Goal: Task Accomplishment & Management: Manage account settings

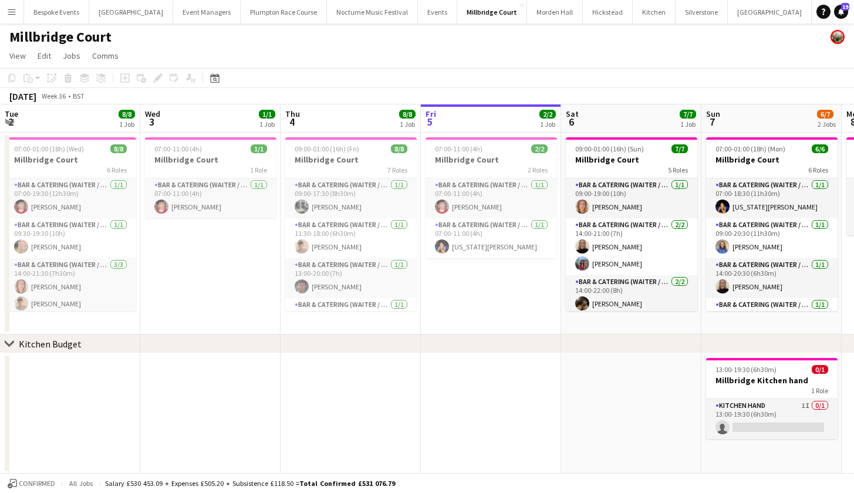
scroll to position [0, 281]
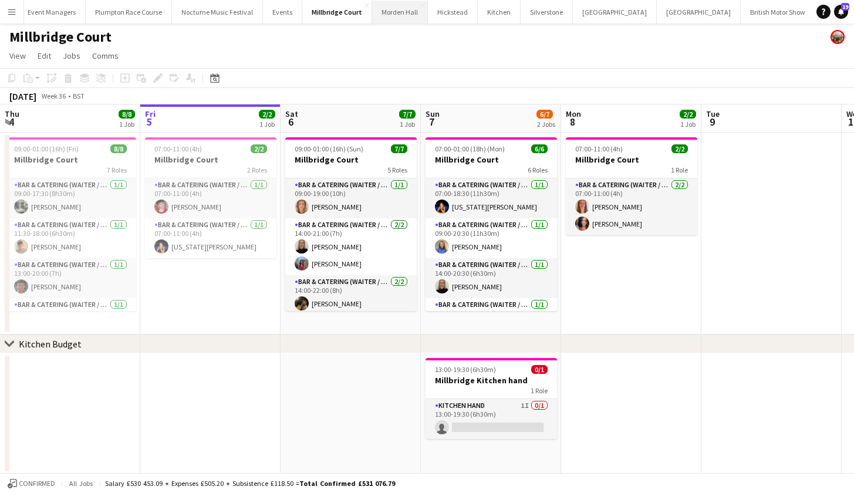
click at [377, 8] on button "[GEOGRAPHIC_DATA] Close" at bounding box center [400, 12] width 56 height 23
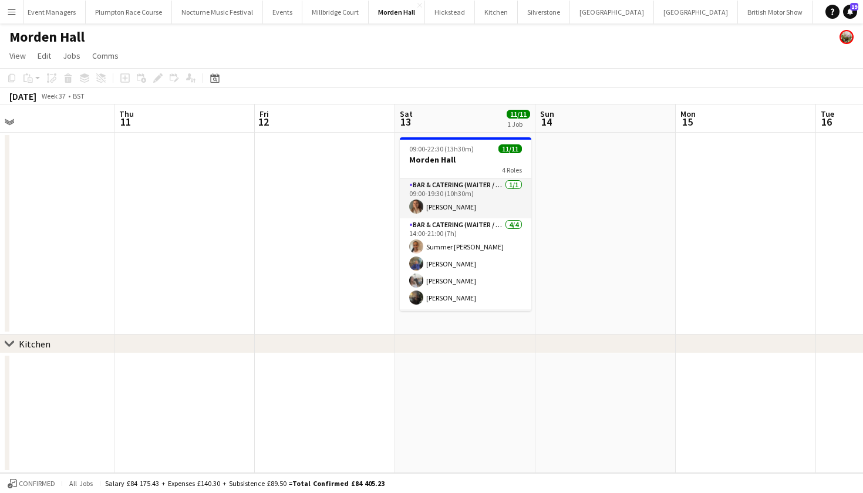
scroll to position [0, 372]
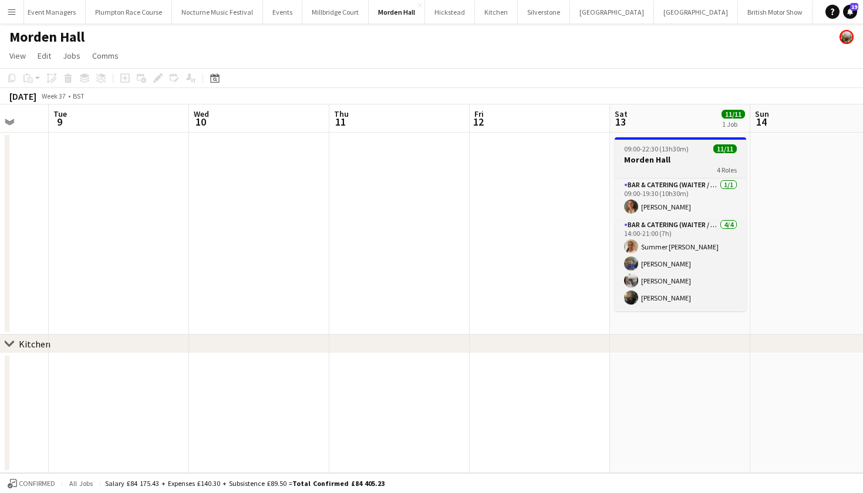
click at [652, 147] on span "09:00-22:30 (13h30m)" at bounding box center [656, 148] width 65 height 9
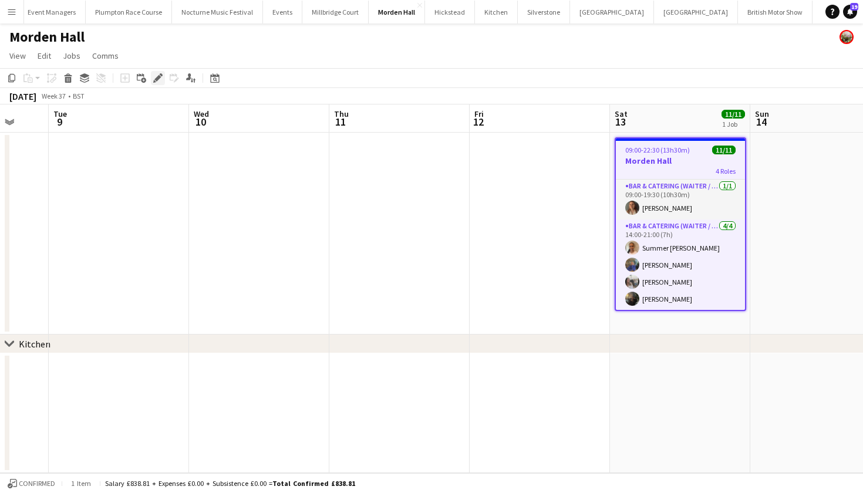
click at [155, 77] on icon "Edit" at bounding box center [157, 77] width 9 height 9
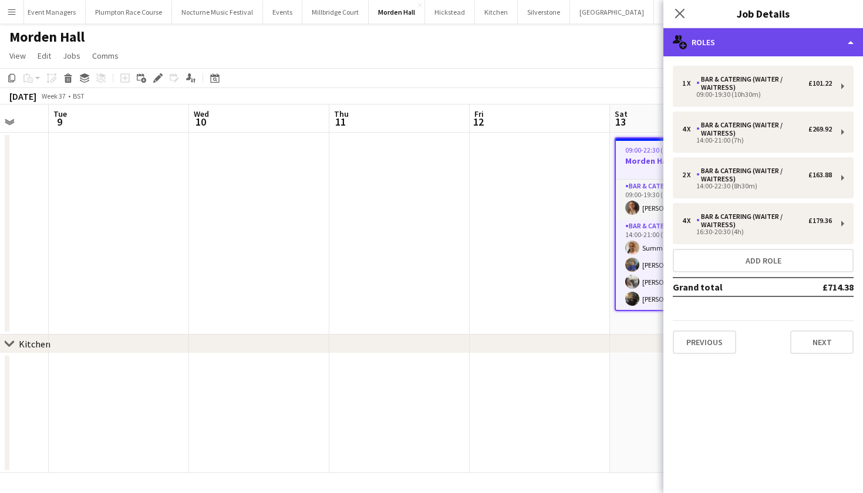
click at [776, 55] on div "multiple-users-add Roles" at bounding box center [763, 42] width 200 height 28
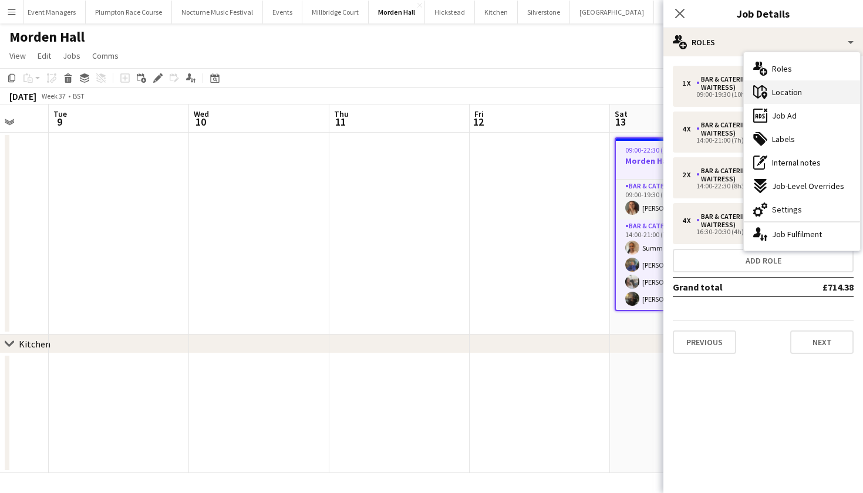
click at [780, 92] on span "Location" at bounding box center [787, 92] width 30 height 11
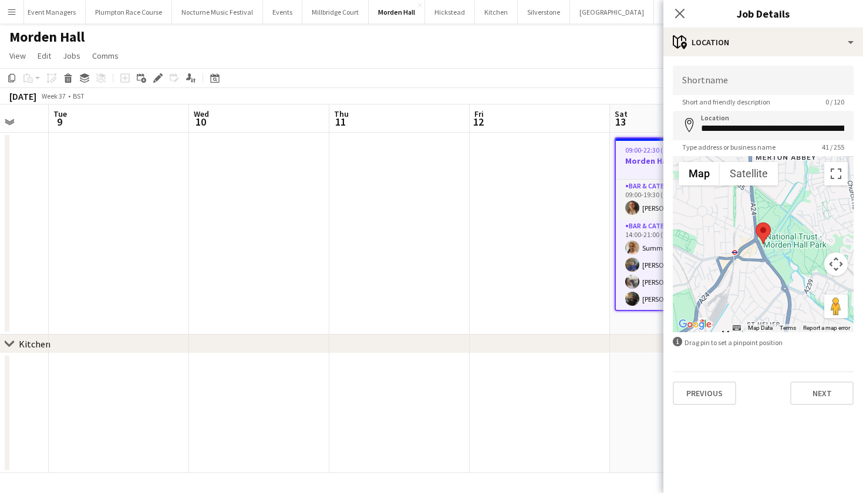
scroll to position [0, 0]
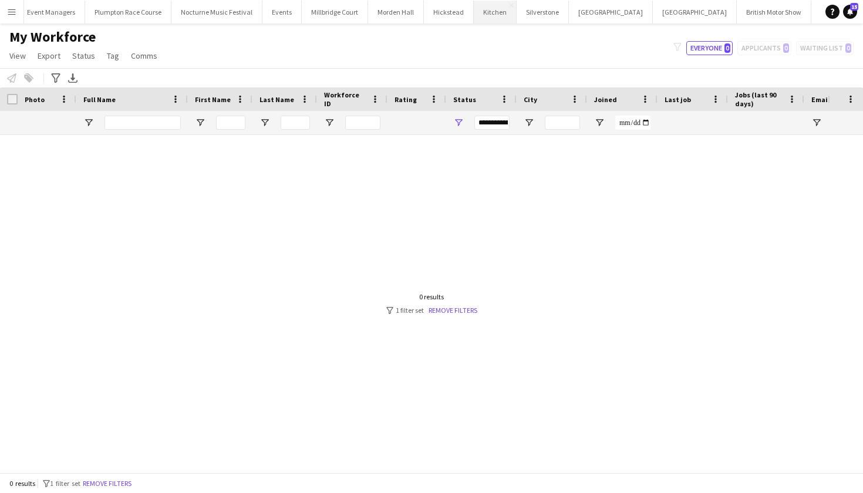
scroll to position [0, 155]
click at [263, 19] on button "Events Close" at bounding box center [282, 12] width 39 height 23
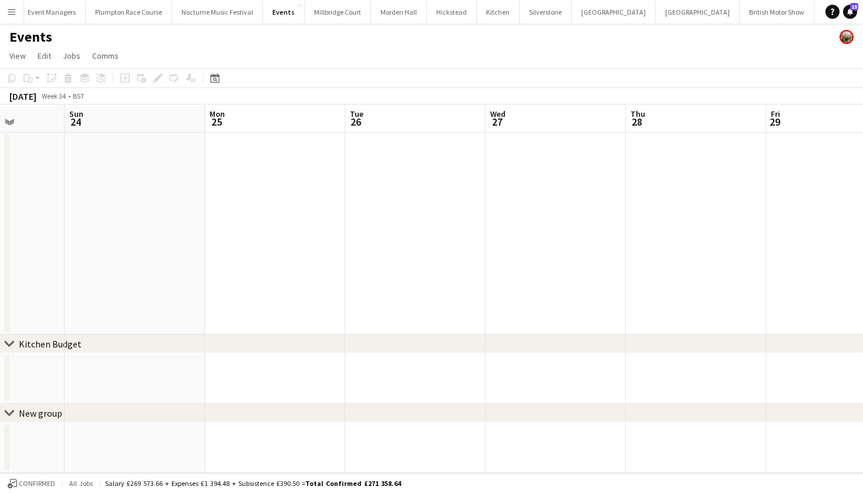
scroll to position [0, 352]
click at [371, 14] on button "[GEOGRAPHIC_DATA] Close" at bounding box center [399, 12] width 56 height 23
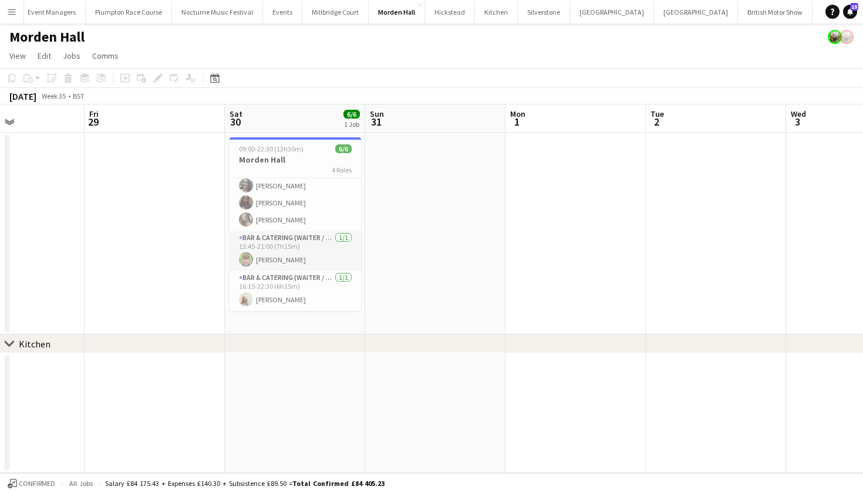
scroll to position [61, 0]
click at [14, 12] on app-icon "Menu" at bounding box center [11, 11] width 9 height 9
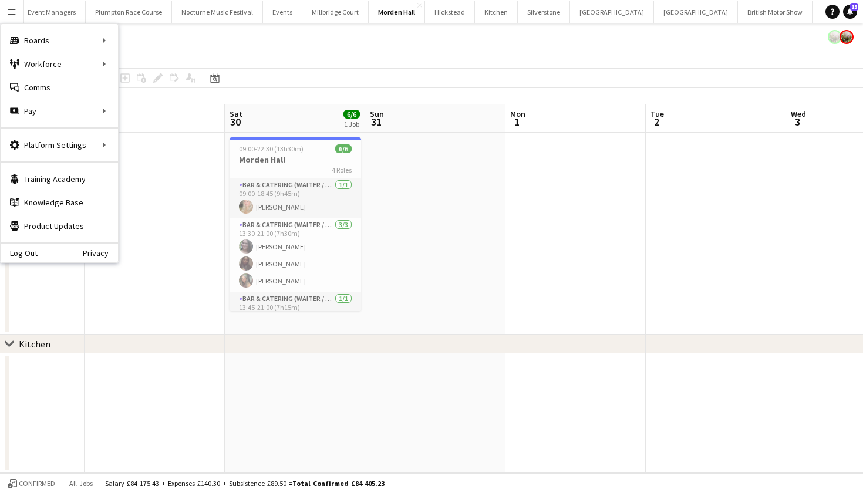
click at [437, 253] on app-date-cell at bounding box center [435, 234] width 140 height 202
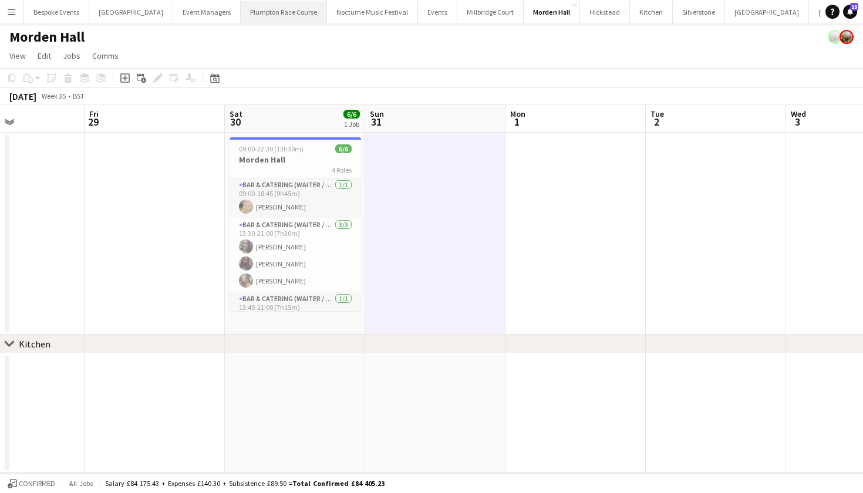
scroll to position [0, 0]
click at [251, 19] on button "Plumpton Race Course Close" at bounding box center [284, 12] width 86 height 23
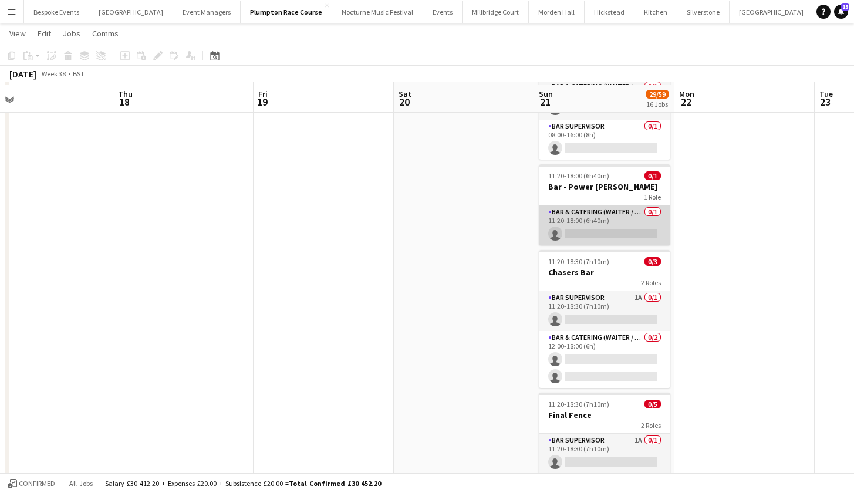
scroll to position [1437, 0]
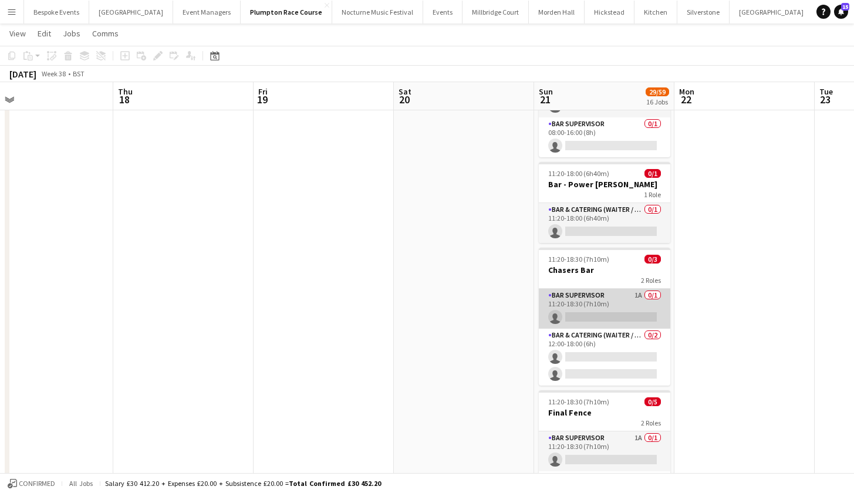
click at [599, 298] on app-card-role "Bar Supervisor 1A 0/1 11:20-18:30 (7h10m) single-neutral-actions" at bounding box center [604, 309] width 131 height 40
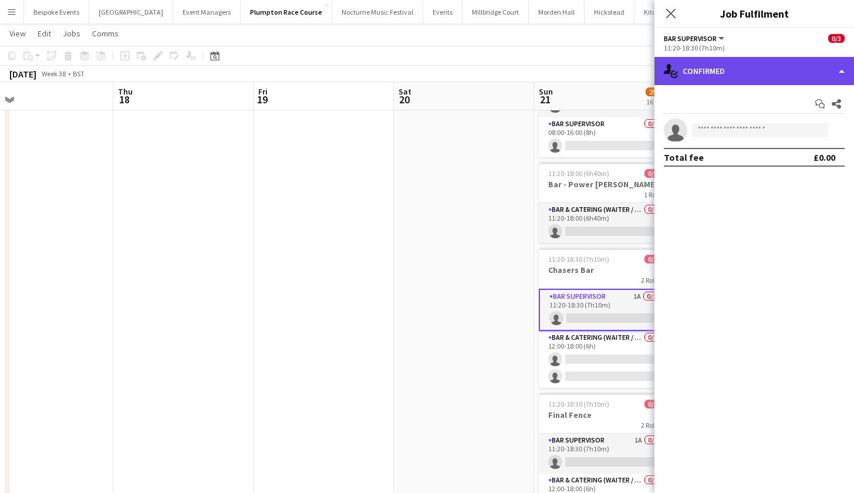
click at [800, 67] on div "single-neutral-actions-check-2 Confirmed" at bounding box center [754, 71] width 200 height 28
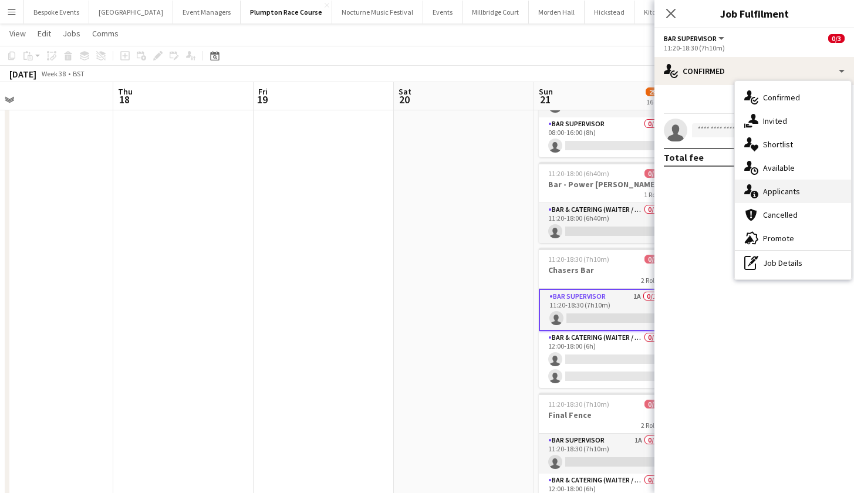
click at [781, 187] on span "Applicants" at bounding box center [781, 191] width 37 height 11
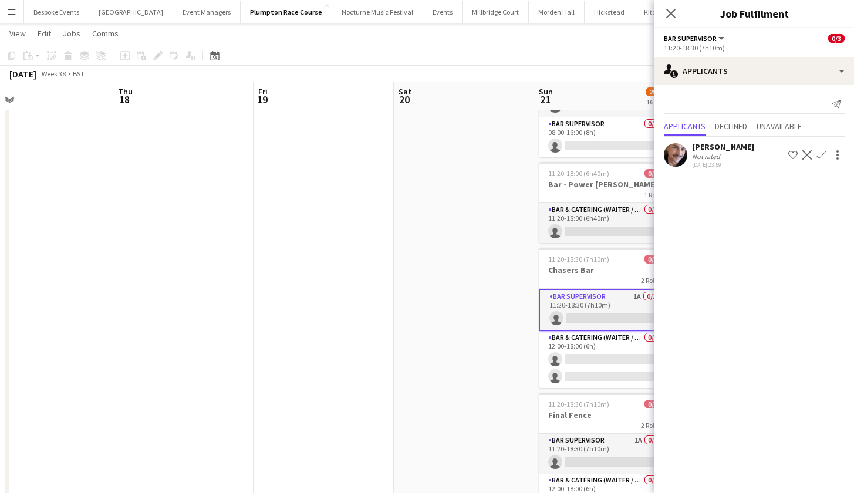
click at [289, 303] on app-date-cell at bounding box center [324, 451] width 140 height 1045
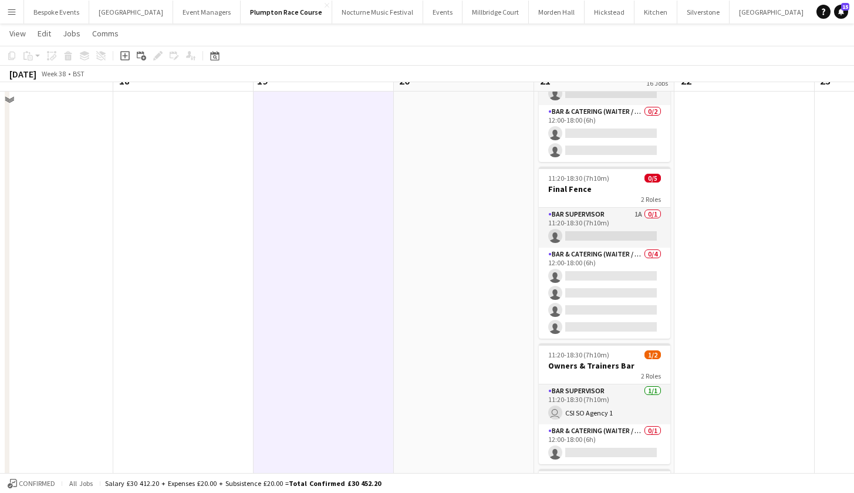
scroll to position [1642, 0]
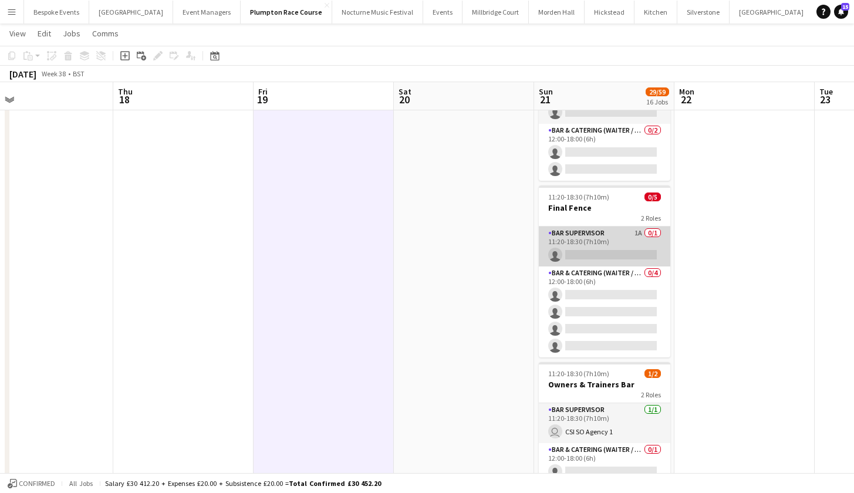
click at [637, 264] on app-card-role "Bar Supervisor 1A 0/1 11:20-18:30 (7h10m) single-neutral-actions" at bounding box center [604, 247] width 131 height 40
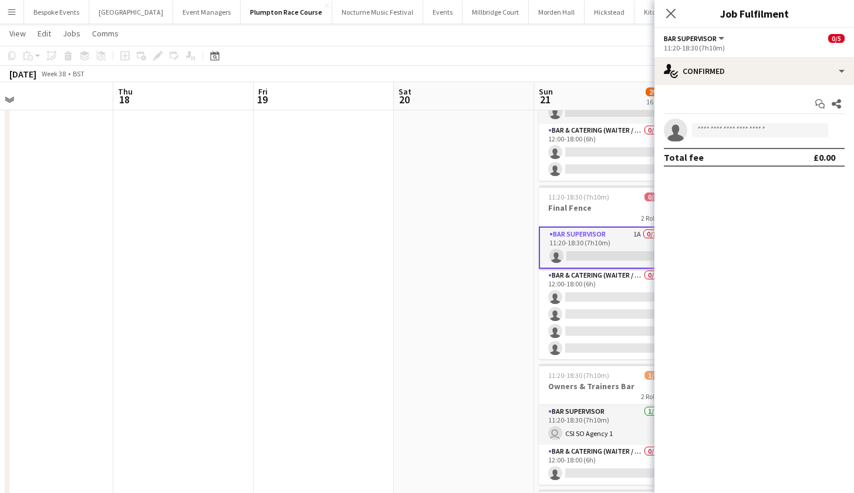
click at [413, 308] on app-date-cell at bounding box center [464, 246] width 140 height 1045
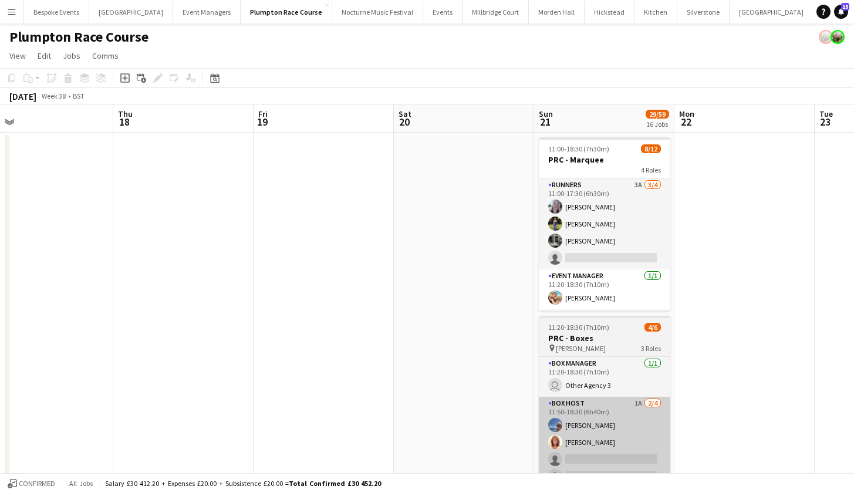
scroll to position [0, 0]
click at [578, 425] on app-card-role "Box Host 1A [DATE] 11:50-18:30 (6h40m) [PERSON_NAME] [PERSON_NAME] single-neutr…" at bounding box center [604, 442] width 131 height 91
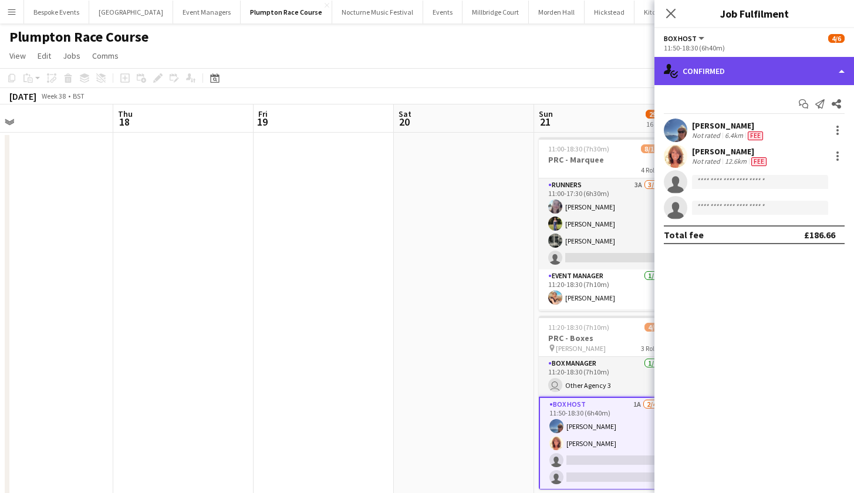
click at [744, 73] on div "single-neutral-actions-check-2 Confirmed" at bounding box center [754, 71] width 200 height 28
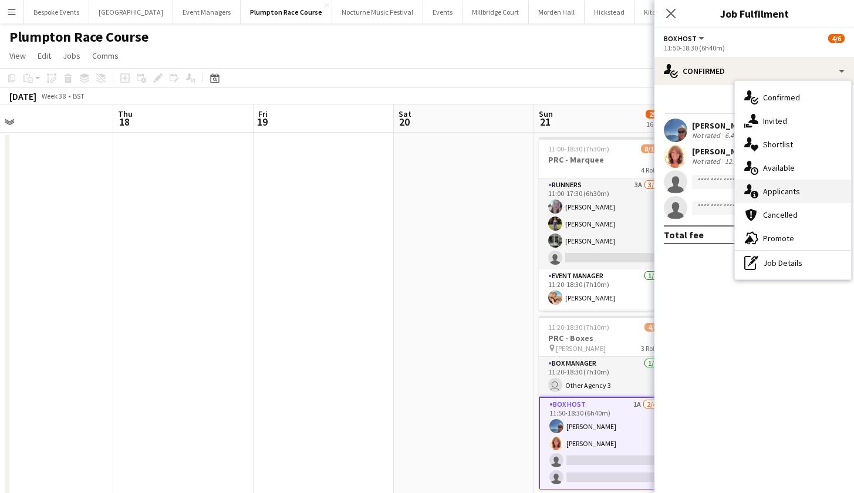
click at [764, 193] on span "Applicants" at bounding box center [781, 191] width 37 height 11
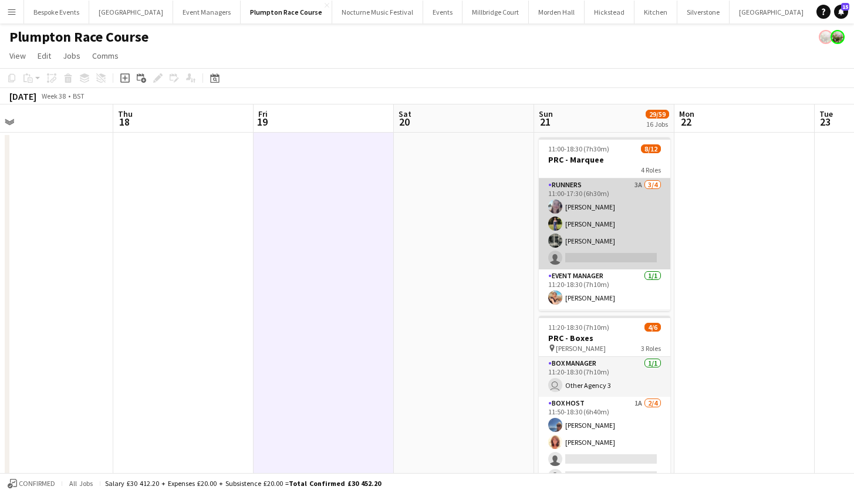
click at [605, 225] on app-card-role "Runners 3A [DATE] 11:00-17:30 (6h30m) [PERSON_NAME] [PERSON_NAME] [PERSON_NAME]…" at bounding box center [604, 223] width 131 height 91
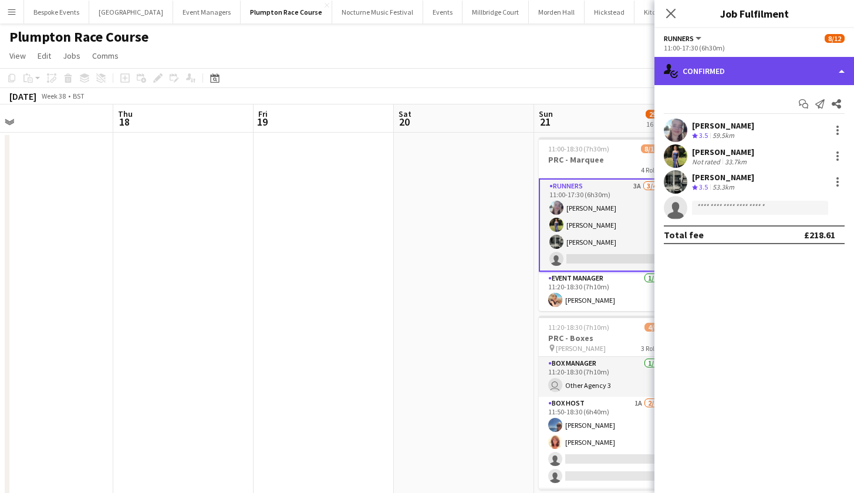
click at [794, 67] on div "single-neutral-actions-check-2 Confirmed" at bounding box center [754, 71] width 200 height 28
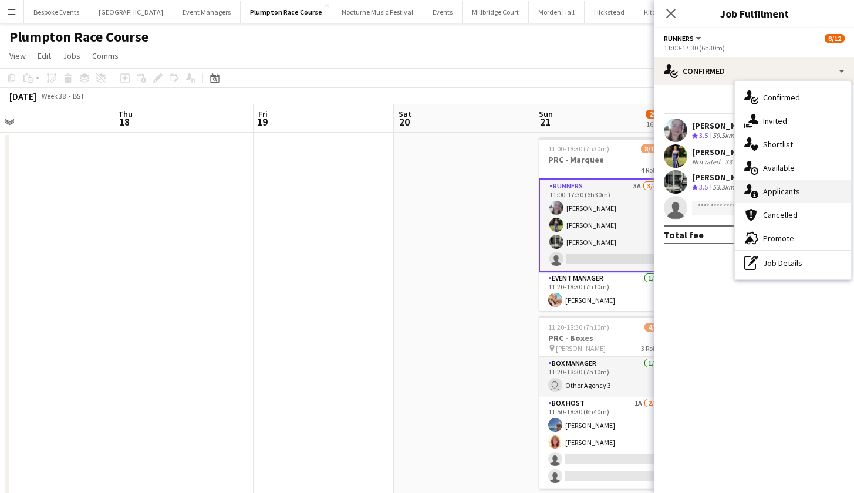
click at [778, 192] on span "Applicants" at bounding box center [781, 191] width 37 height 11
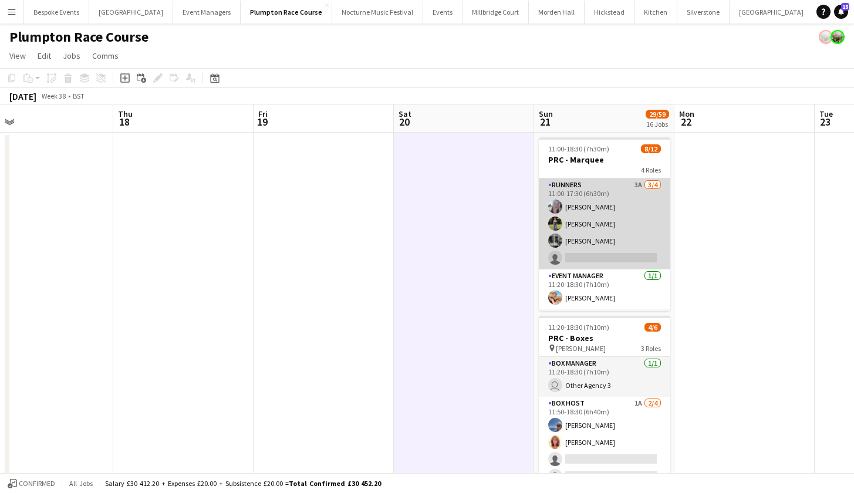
click at [616, 221] on app-card-role "Runners 3A [DATE] 11:00-17:30 (6h30m) [PERSON_NAME] [PERSON_NAME] [PERSON_NAME]…" at bounding box center [604, 223] width 131 height 91
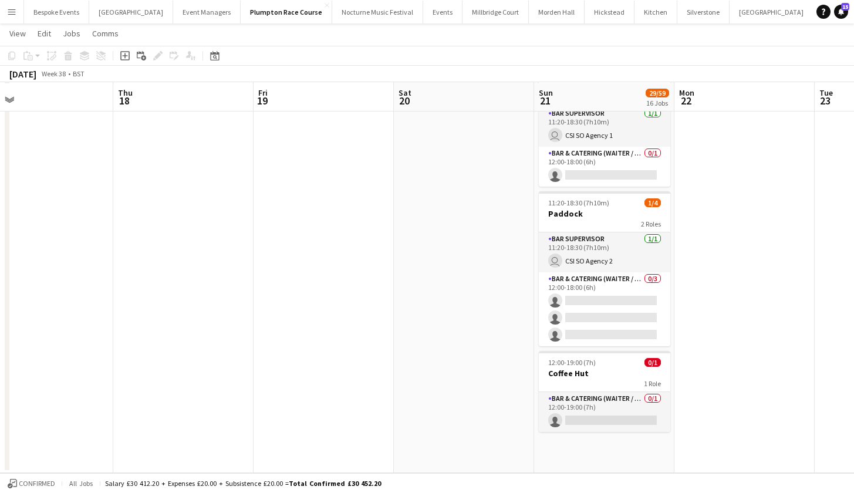
scroll to position [1938, 0]
